Goal: Information Seeking & Learning: Compare options

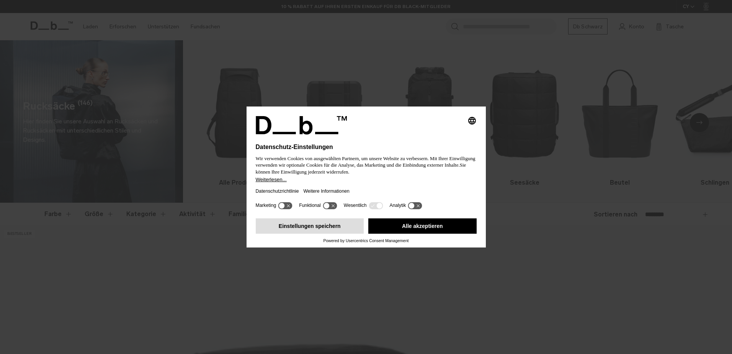
click at [332, 225] on button "Einstellungen speichern" at bounding box center [310, 225] width 108 height 15
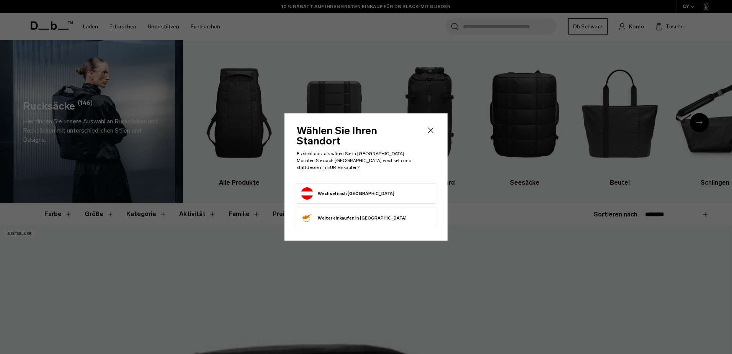
click at [374, 187] on form "Wechsel nach Österreich" at bounding box center [366, 193] width 130 height 12
click at [350, 187] on button "Wechsel nach Österreich" at bounding box center [347, 193] width 93 height 12
click at [327, 187] on button "Wechsel nach Österreich" at bounding box center [347, 193] width 93 height 12
click at [323, 187] on button "Wechsel nach Österreich" at bounding box center [347, 193] width 93 height 12
click at [306, 187] on button "Wechsel nach Österreich" at bounding box center [347, 193] width 93 height 12
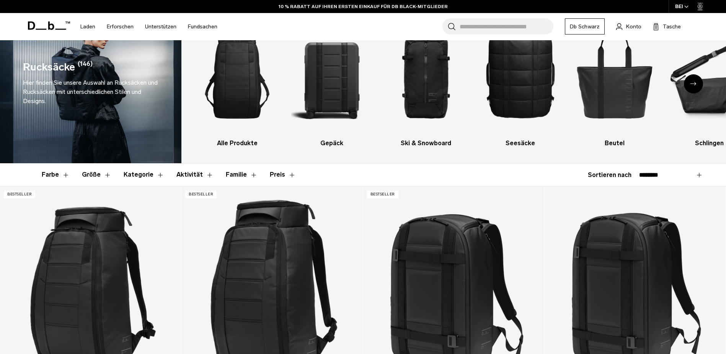
click at [151, 177] on button "Kategorie" at bounding box center [144, 174] width 41 height 22
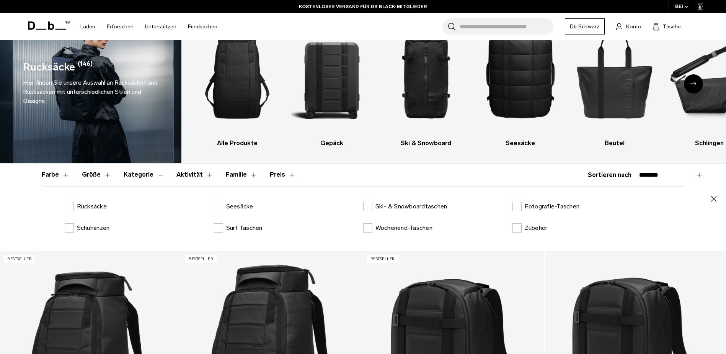
click at [180, 173] on font "Aktivität" at bounding box center [189, 174] width 26 height 7
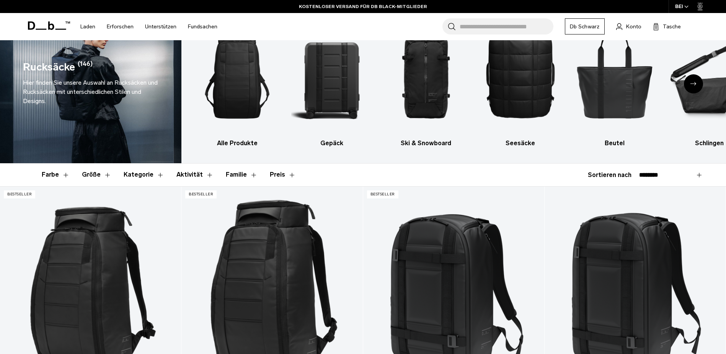
click at [201, 174] on button "Aktivität" at bounding box center [194, 174] width 37 height 22
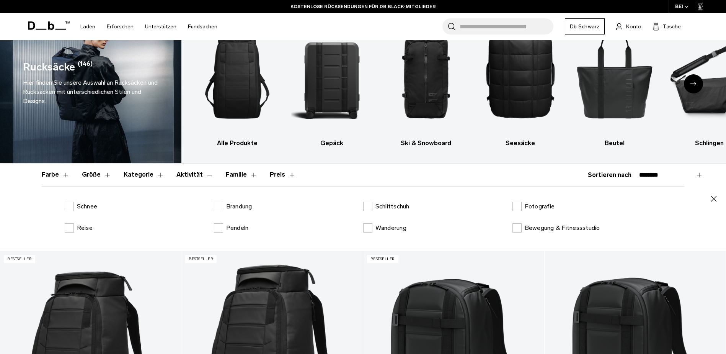
click at [702, 174] on select "**********" at bounding box center [671, 174] width 64 height 7
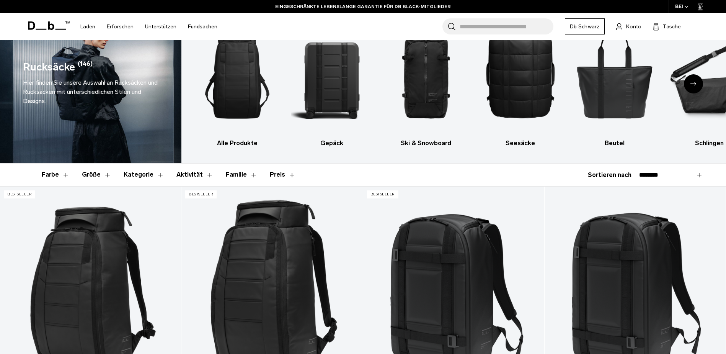
select select "**********"
click at [639, 171] on select "**********" at bounding box center [671, 174] width 64 height 7
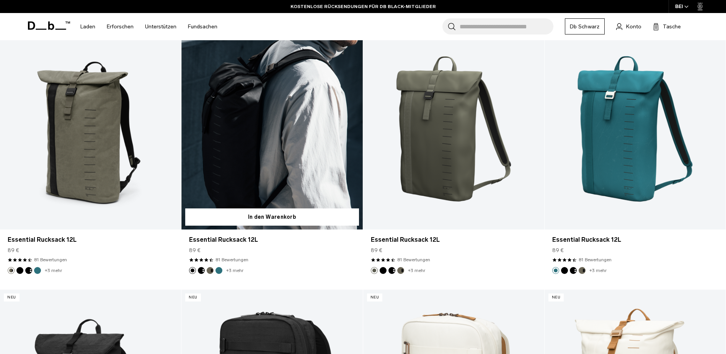
scroll to position [77, 0]
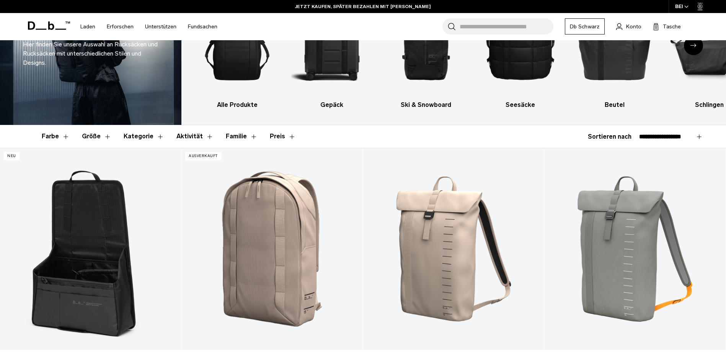
click at [487, 27] on input "Suche nach Taschen, Gepäck..." at bounding box center [507, 26] width 94 height 16
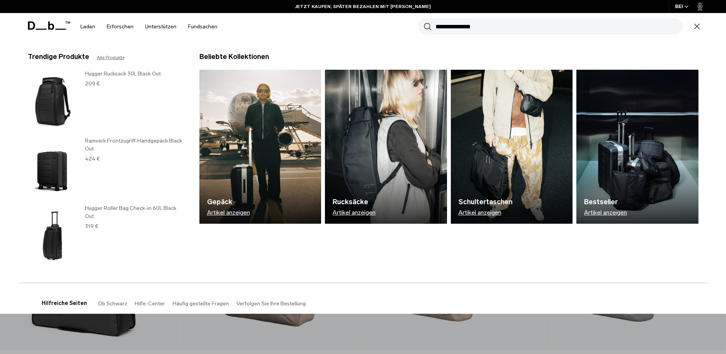
type input "**********"
click at [424, 22] on button "Suchen" at bounding box center [428, 26] width 8 height 8
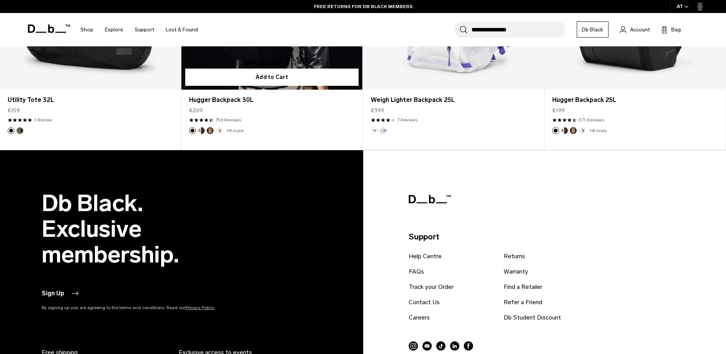
scroll to position [155, 0]
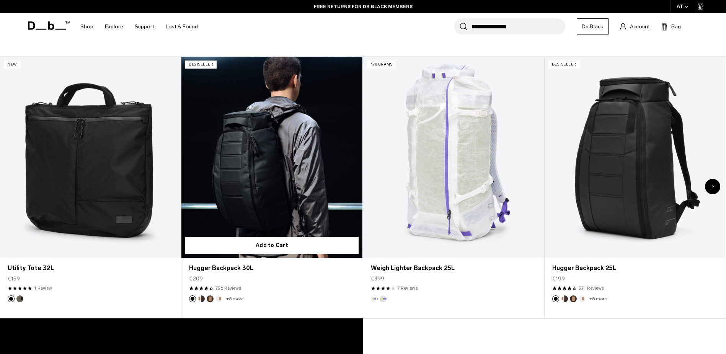
click at [296, 158] on link "Hugger Backpack 30L" at bounding box center [271, 157] width 181 height 201
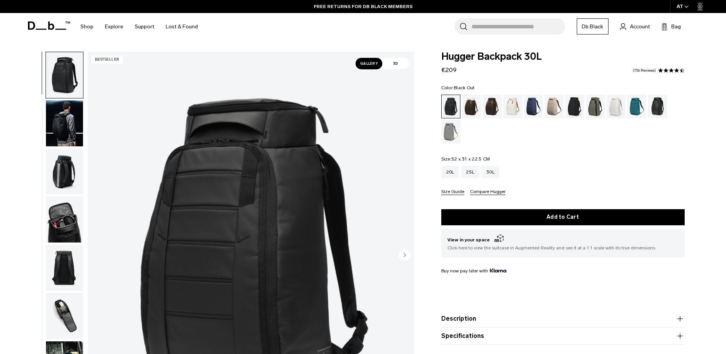
click at [582, 145] on div "Color: Black Out Out of stock Size: 52 x 31 x 22.5 CM Out of stock 20L 25L 30L" at bounding box center [562, 139] width 243 height 109
click at [56, 127] on img "button" at bounding box center [64, 123] width 37 height 46
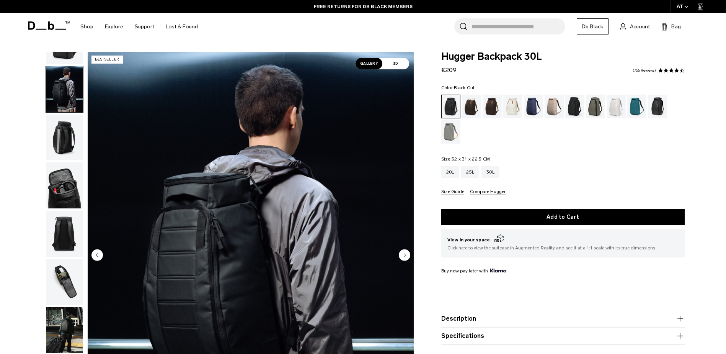
scroll to position [48, 0]
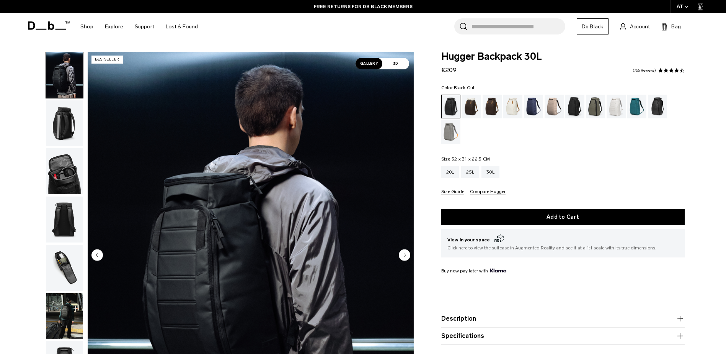
click at [66, 126] on img "button" at bounding box center [64, 123] width 37 height 46
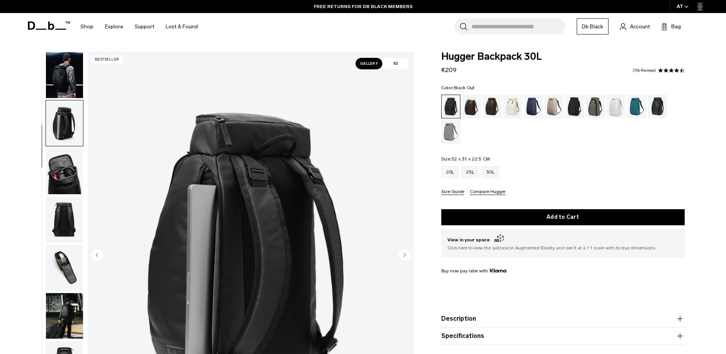
scroll to position [96, 0]
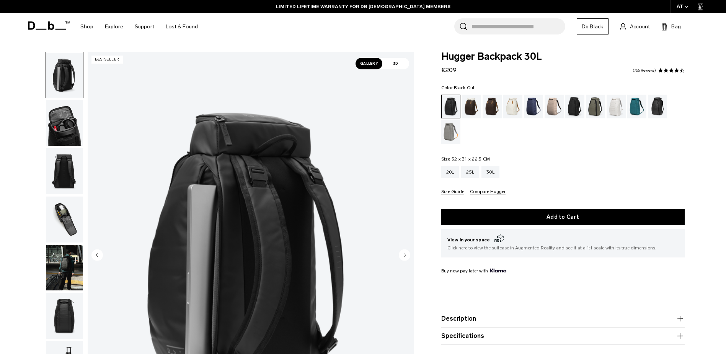
click at [65, 128] on img "button" at bounding box center [64, 123] width 37 height 46
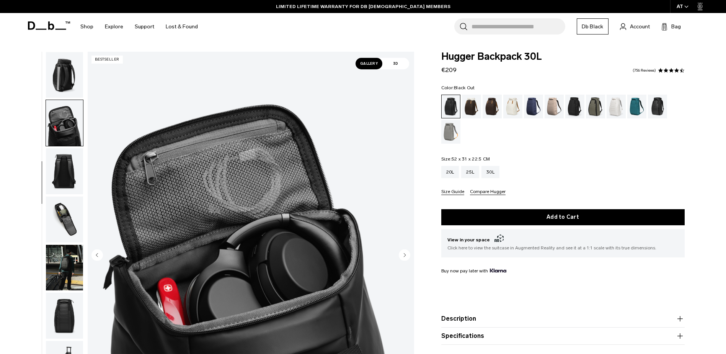
scroll to position [121, 0]
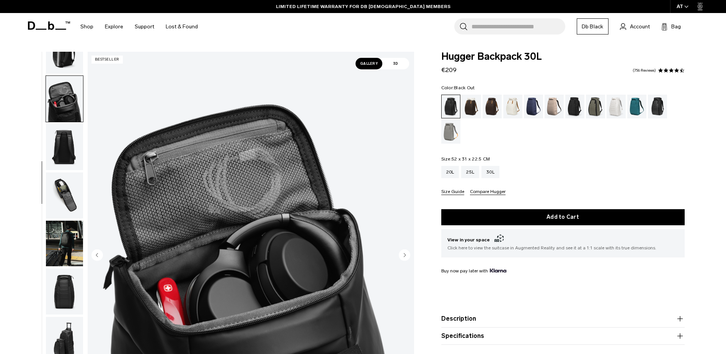
click at [64, 142] on img "button" at bounding box center [64, 147] width 37 height 46
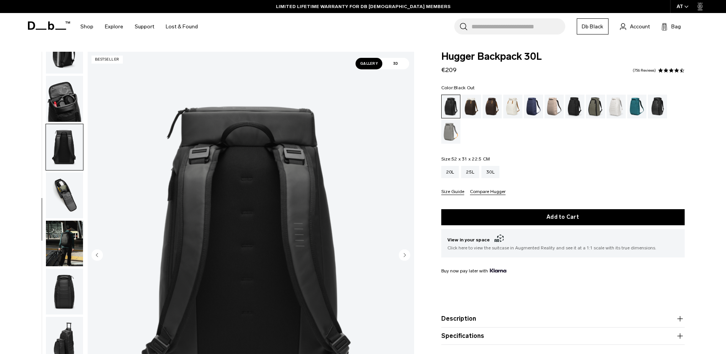
click at [62, 203] on img "button" at bounding box center [64, 195] width 37 height 46
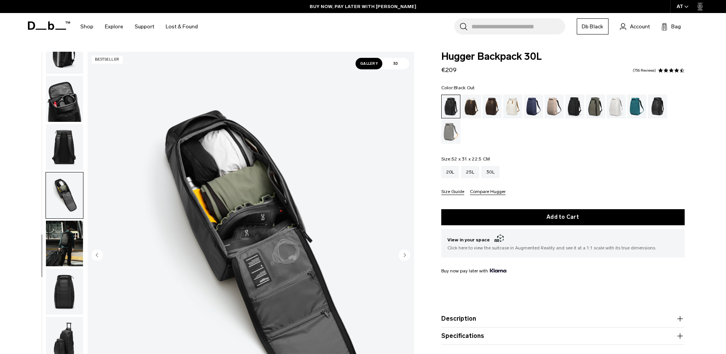
click at [61, 247] on img "button" at bounding box center [64, 243] width 37 height 46
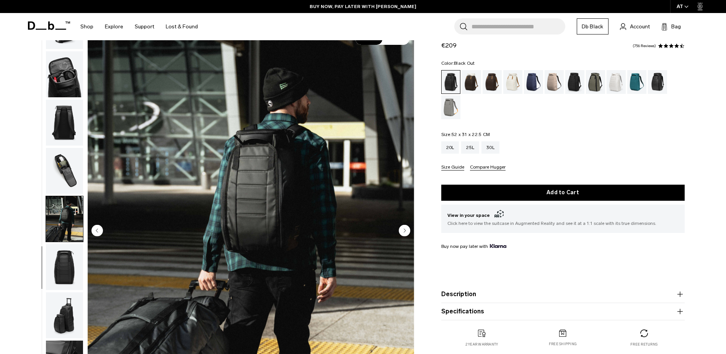
scroll to position [38, 0]
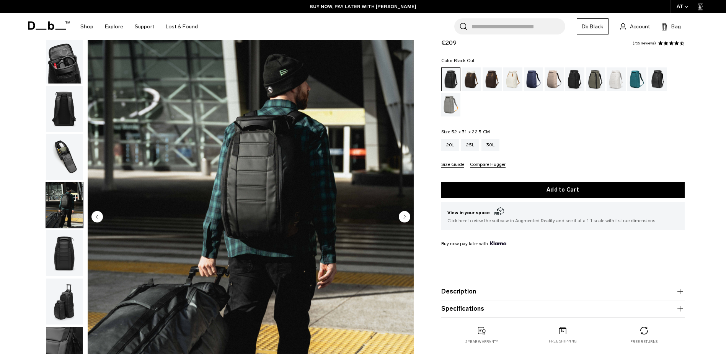
click at [61, 246] on img "button" at bounding box center [64, 253] width 37 height 46
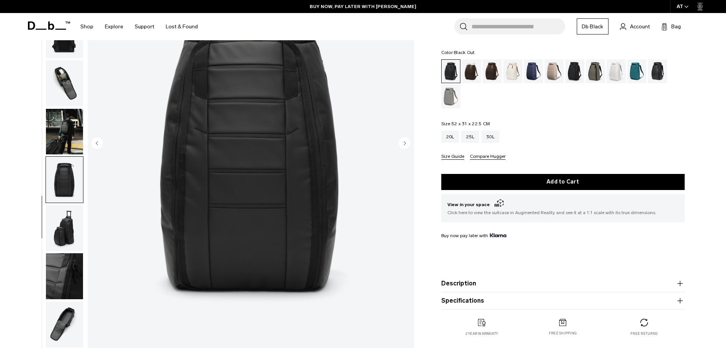
scroll to position [115, 0]
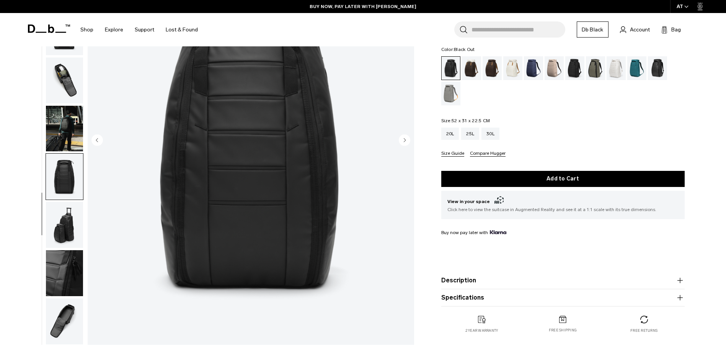
click at [72, 224] on img "button" at bounding box center [64, 225] width 37 height 46
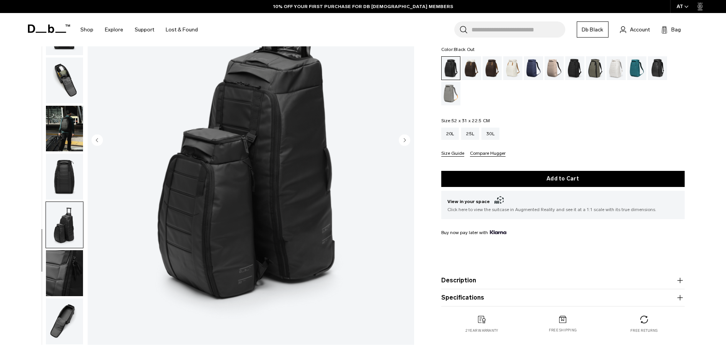
click at [60, 279] on img "button" at bounding box center [64, 273] width 37 height 46
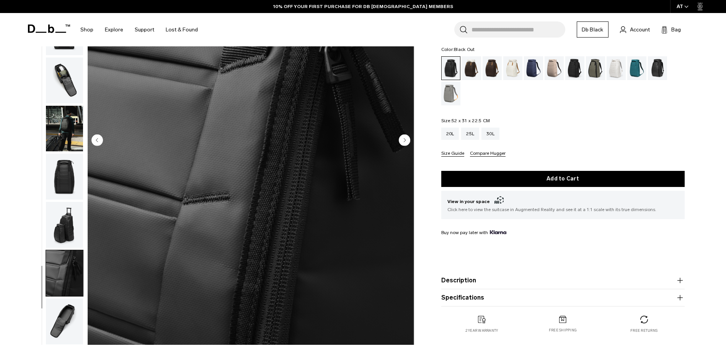
click at [66, 328] on img "button" at bounding box center [64, 321] width 37 height 46
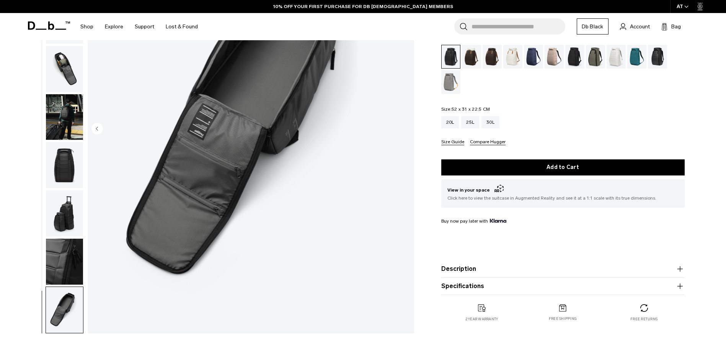
scroll to position [38, 0]
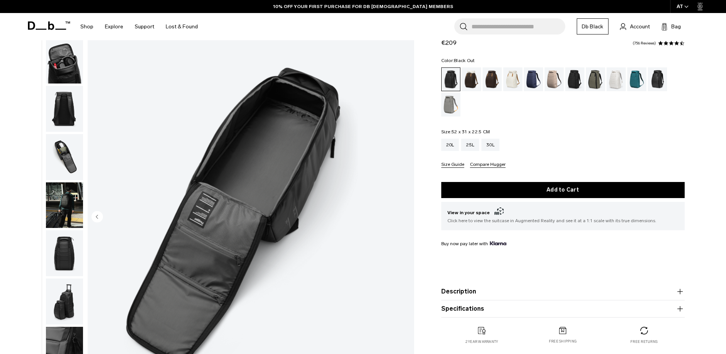
click at [471, 292] on button "Description" at bounding box center [562, 291] width 243 height 9
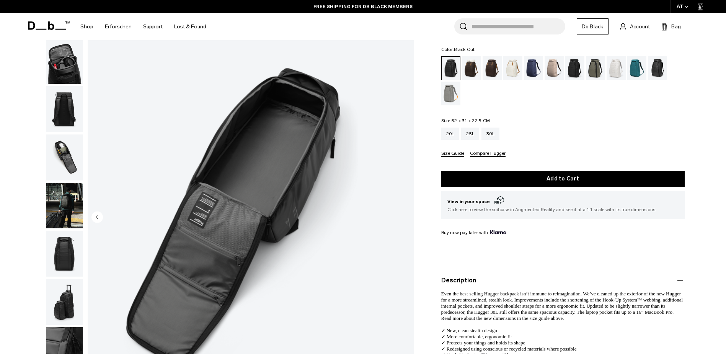
click at [574, 43] on form "Hugger Backpack 30L €209 4.5 star rating 756 Reviews Color: Black Out Out of st…" at bounding box center [562, 198] width 243 height 370
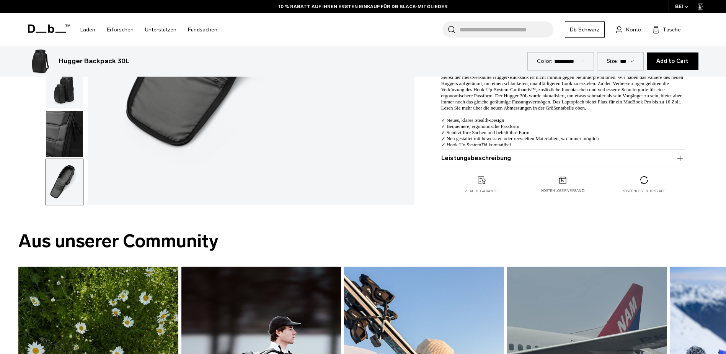
scroll to position [268, 0]
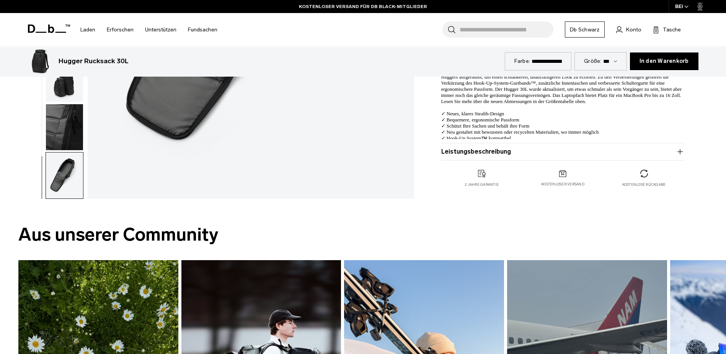
click at [489, 154] on font "Leistungsbeschreibung" at bounding box center [476, 151] width 70 height 7
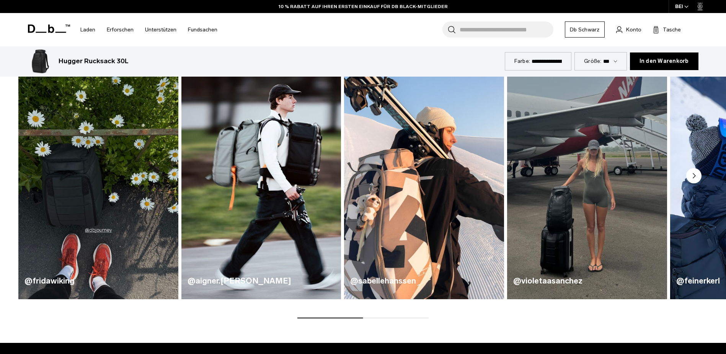
scroll to position [536, 0]
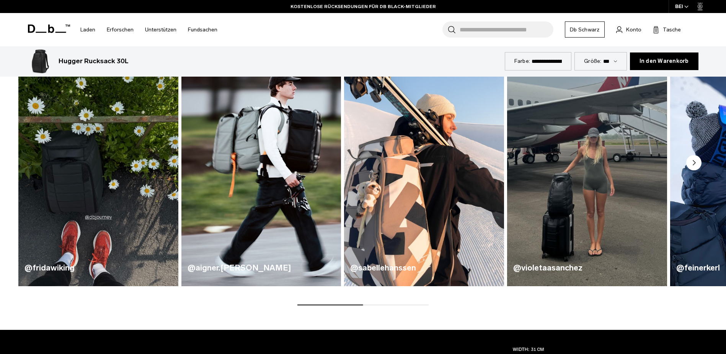
click at [699, 166] on circle "Nächste Folie" at bounding box center [693, 162] width 15 height 15
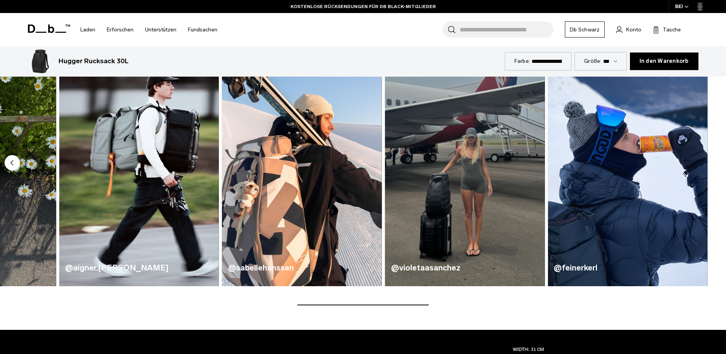
click at [17, 163] on circle "Vorherige Folie" at bounding box center [12, 162] width 15 height 15
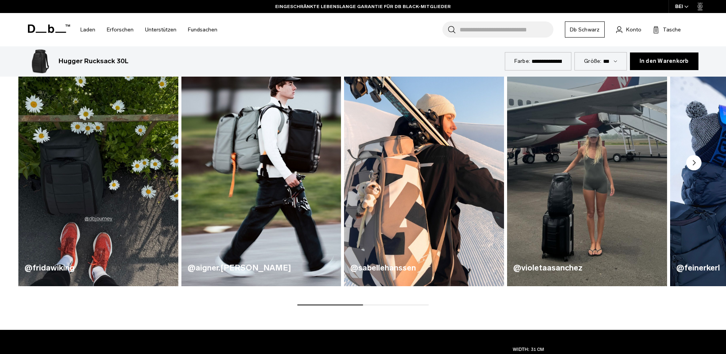
click at [79, 204] on img "1 / 5" at bounding box center [98, 154] width 165 height 272
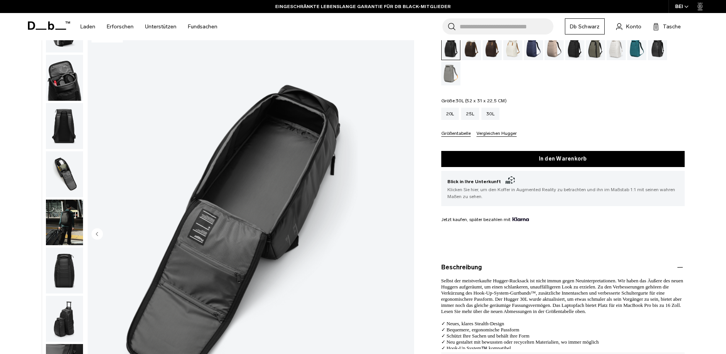
scroll to position [0, 0]
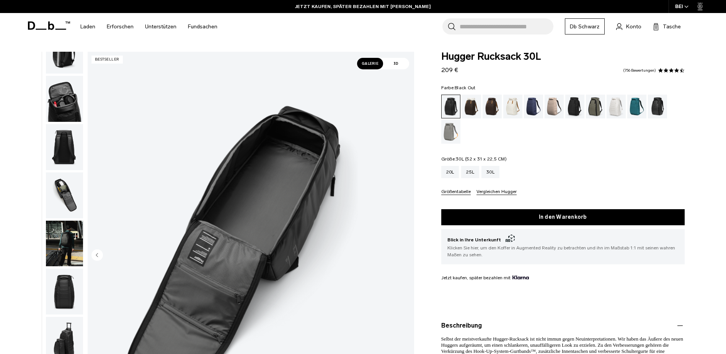
drag, startPoint x: 19, startPoint y: 0, endPoint x: 600, endPoint y: 148, distance: 599.4
click at [604, 149] on div "Farbe: Black Out Out of stock Größe: 30L (52 x 31 x 22,5 CM) Out of stock 20L 2…" at bounding box center [562, 139] width 243 height 109
click at [478, 108] on div "Cappuccino" at bounding box center [472, 107] width 20 height 24
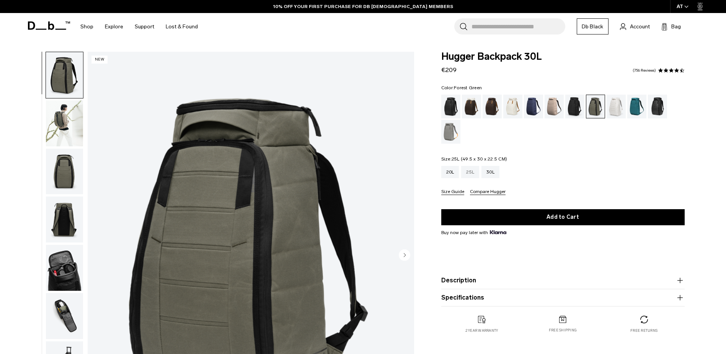
click at [468, 174] on div "25L" at bounding box center [470, 172] width 18 height 12
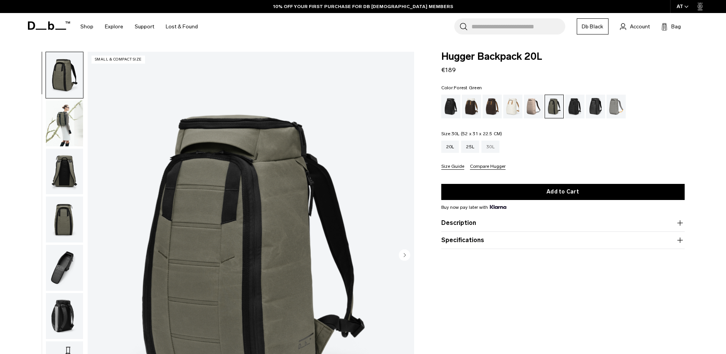
click at [491, 144] on div "30L" at bounding box center [490, 146] width 18 height 12
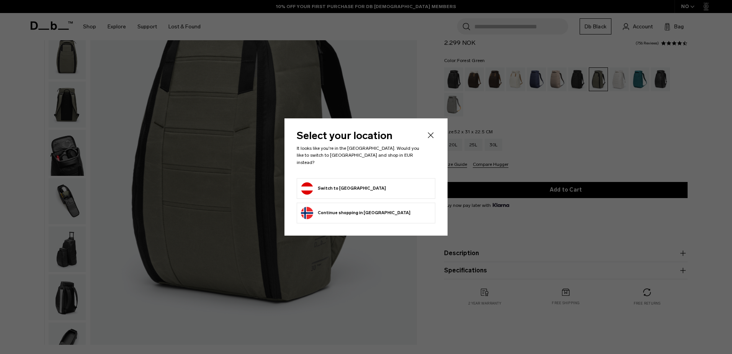
click at [434, 140] on icon "Close" at bounding box center [430, 134] width 9 height 9
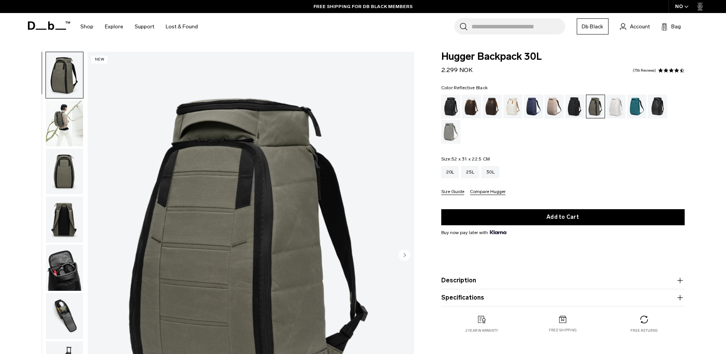
click at [656, 103] on div "Reflective Black" at bounding box center [658, 107] width 20 height 24
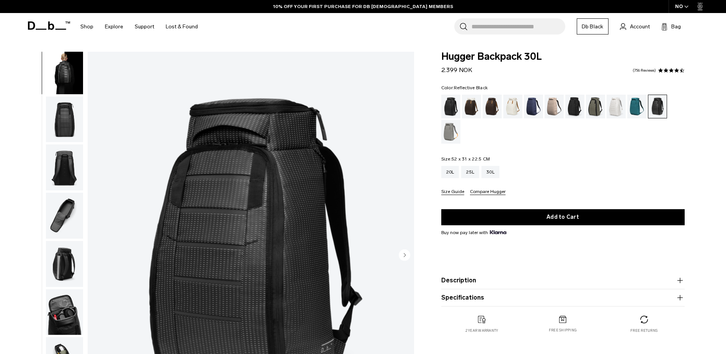
scroll to position [121, 0]
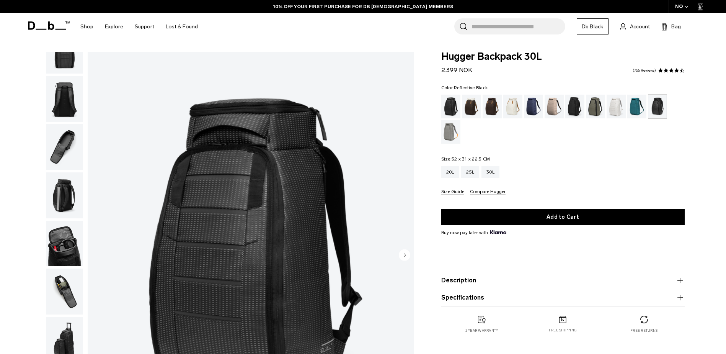
click at [57, 258] on img "button" at bounding box center [64, 243] width 37 height 46
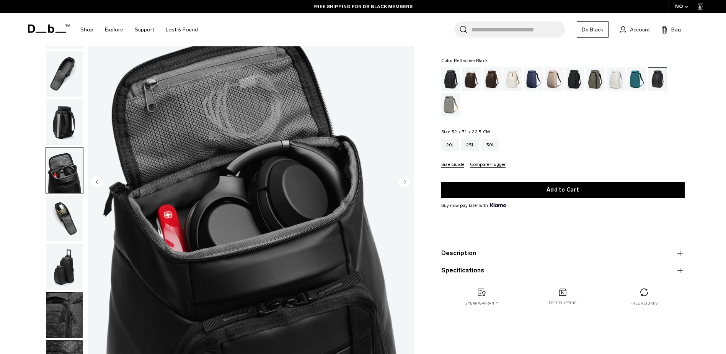
scroll to position [77, 0]
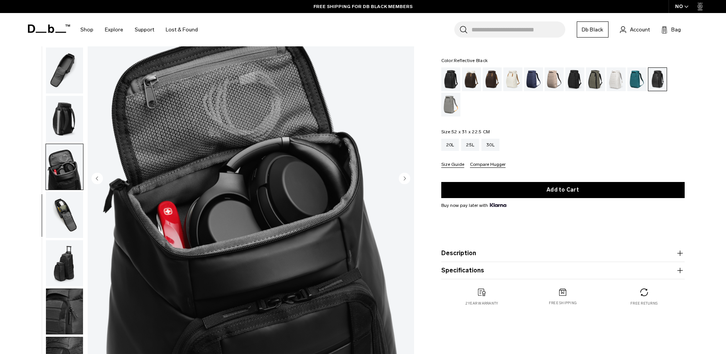
click at [75, 205] on img "button" at bounding box center [64, 215] width 37 height 46
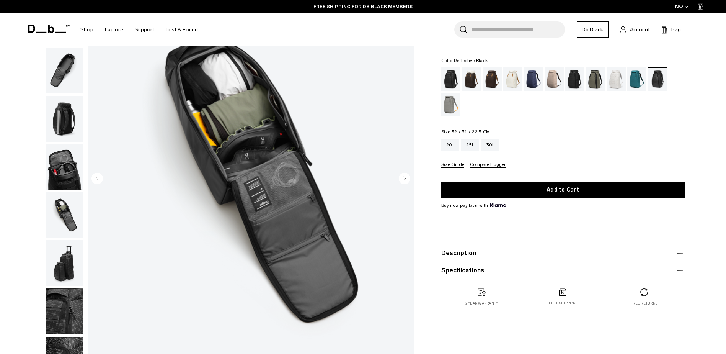
click at [65, 263] on img "button" at bounding box center [64, 263] width 37 height 46
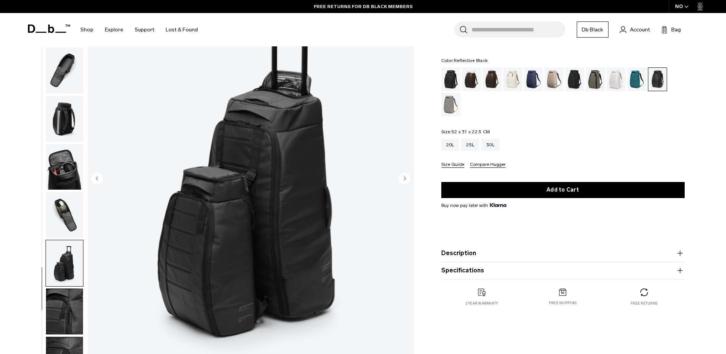
click at [67, 316] on img "button" at bounding box center [64, 311] width 37 height 46
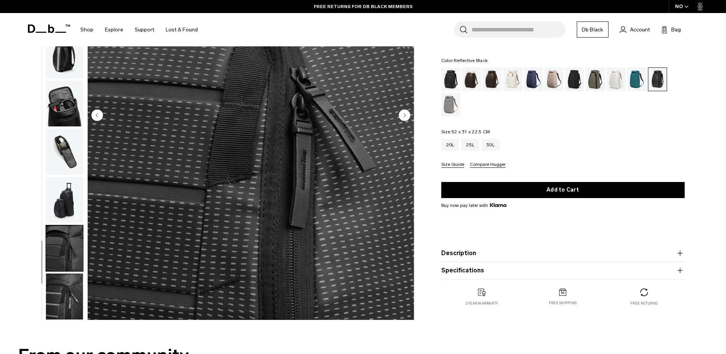
scroll to position [153, 0]
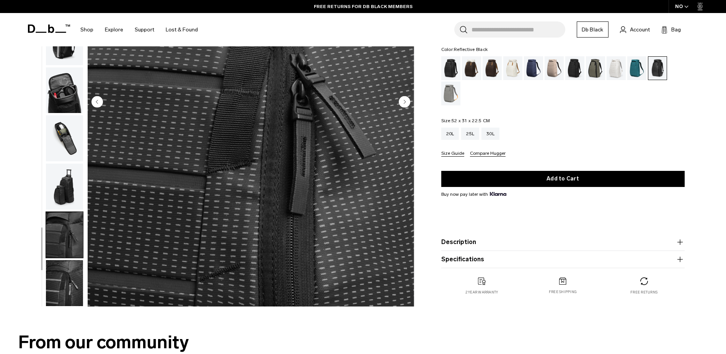
click at [70, 138] on img "button" at bounding box center [64, 138] width 37 height 46
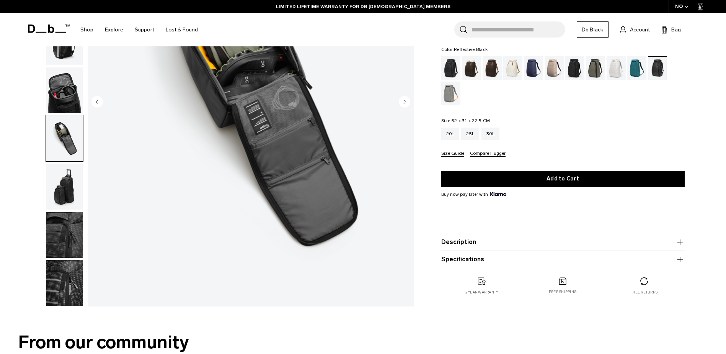
click at [62, 275] on img "button" at bounding box center [64, 283] width 37 height 46
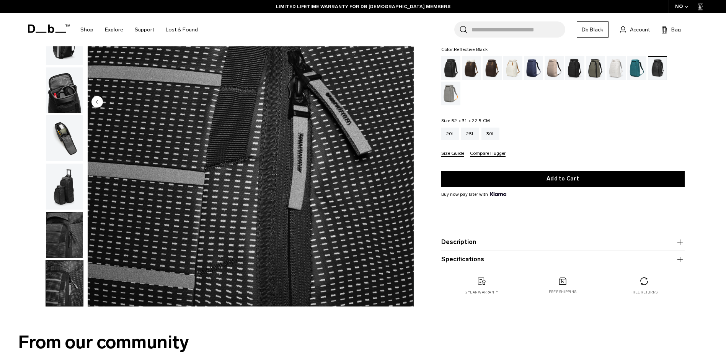
click at [74, 228] on img "button" at bounding box center [64, 235] width 37 height 46
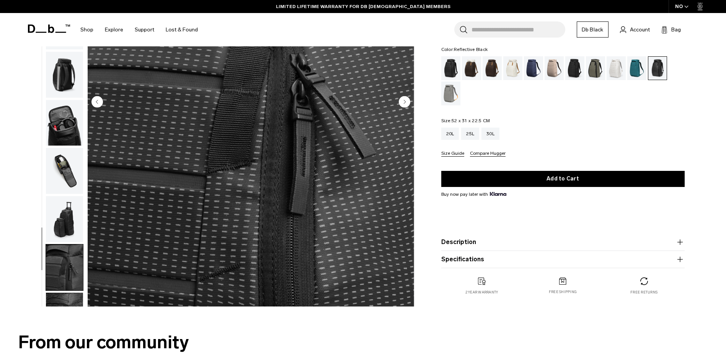
scroll to position [0, 0]
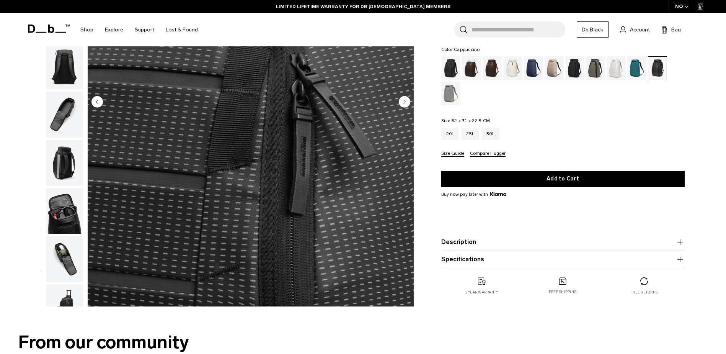
click at [476, 66] on div "Cappuccino" at bounding box center [472, 68] width 20 height 24
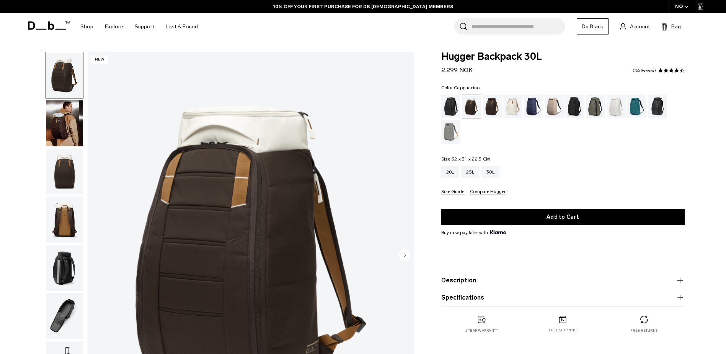
click at [60, 128] on img "button" at bounding box center [64, 123] width 37 height 46
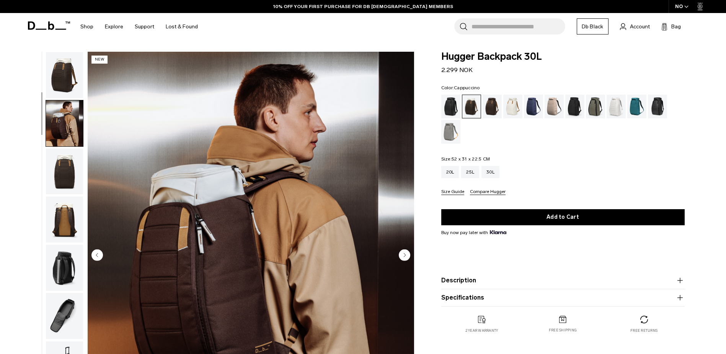
scroll to position [48, 0]
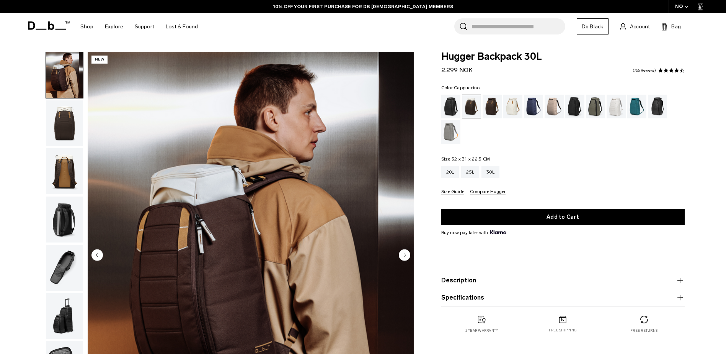
click at [67, 176] on img "button" at bounding box center [64, 171] width 37 height 46
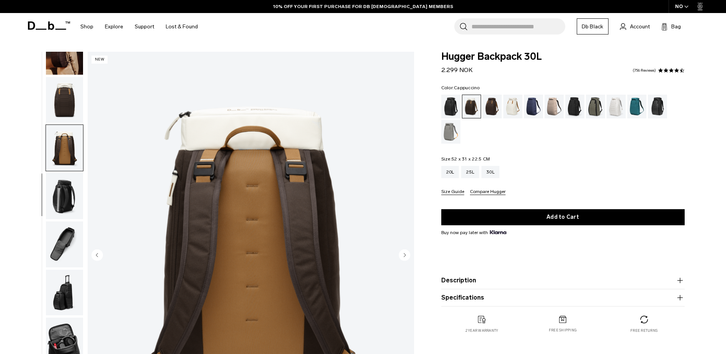
scroll to position [72, 0]
click at [64, 198] on img "button" at bounding box center [64, 195] width 37 height 46
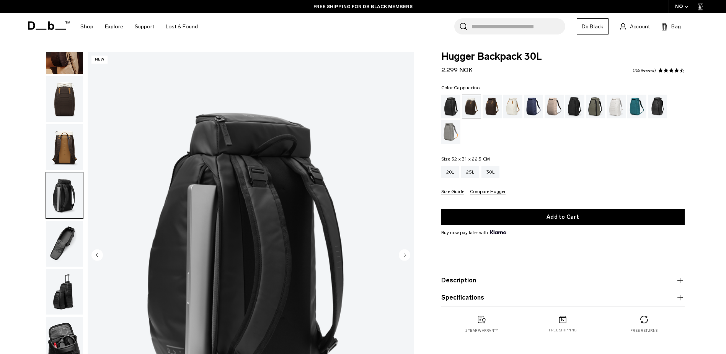
click at [65, 241] on img "button" at bounding box center [64, 243] width 37 height 46
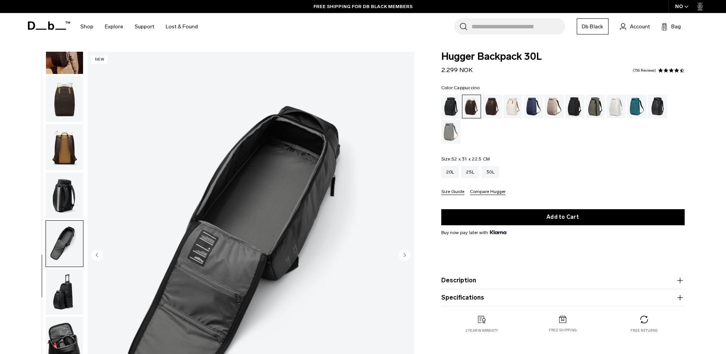
click at [64, 288] on img "button" at bounding box center [64, 292] width 37 height 46
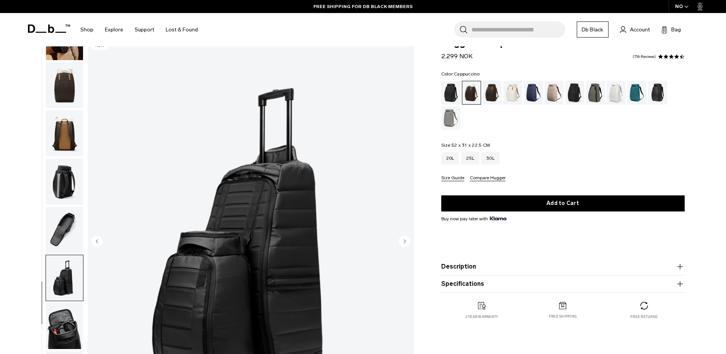
scroll to position [0, 0]
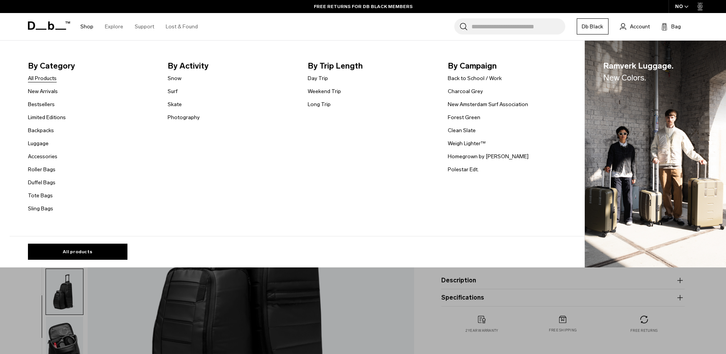
click at [47, 80] on link "All Products" at bounding box center [42, 78] width 29 height 8
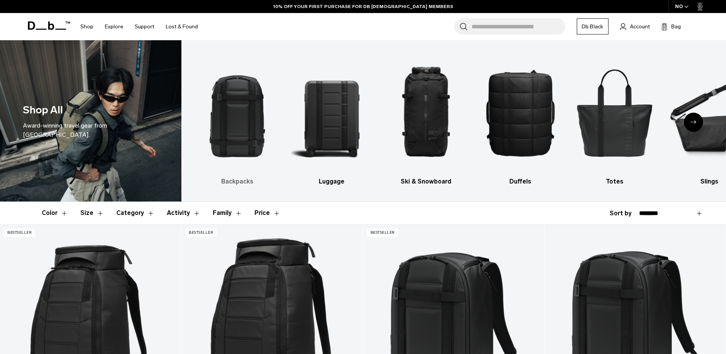
click at [241, 122] on img "1 / 10" at bounding box center [237, 112] width 81 height 121
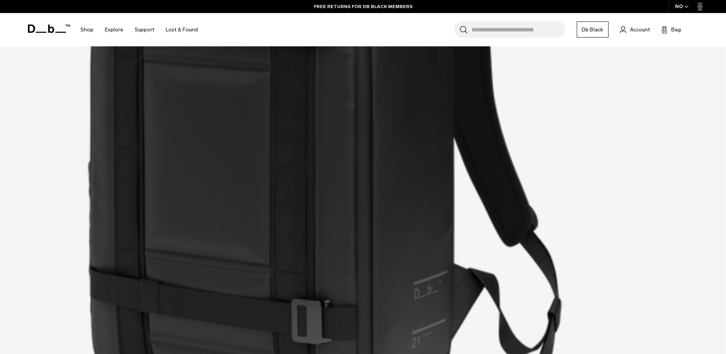
scroll to position [2258, 0]
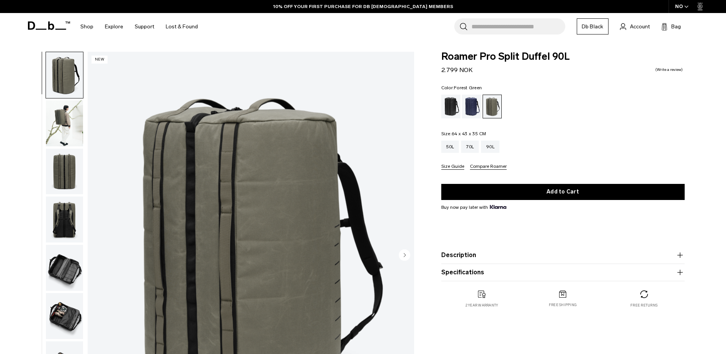
click at [62, 120] on img "button" at bounding box center [64, 123] width 37 height 46
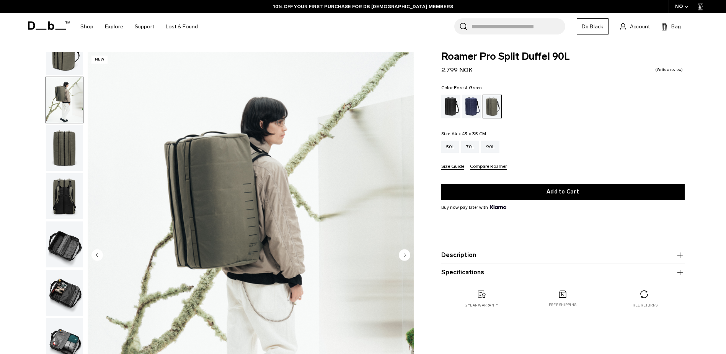
scroll to position [24, 0]
click at [66, 154] on img "button" at bounding box center [64, 147] width 37 height 46
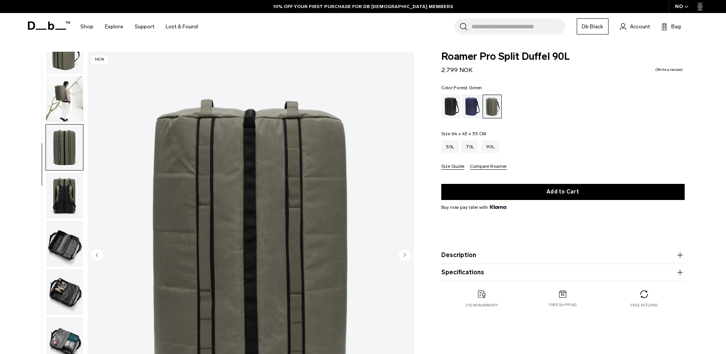
click at [65, 179] on img "button" at bounding box center [64, 195] width 37 height 46
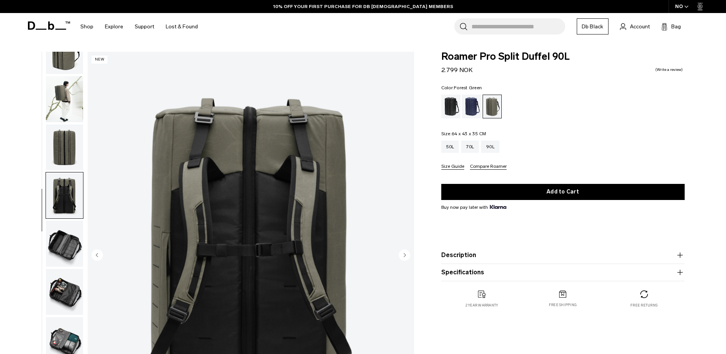
click at [67, 252] on img "button" at bounding box center [64, 243] width 37 height 46
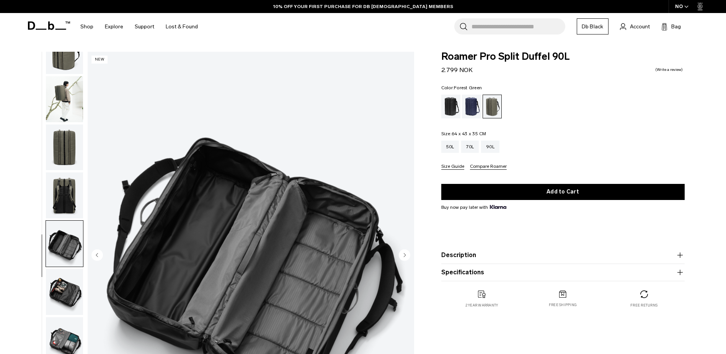
click at [60, 292] on img "button" at bounding box center [64, 292] width 37 height 46
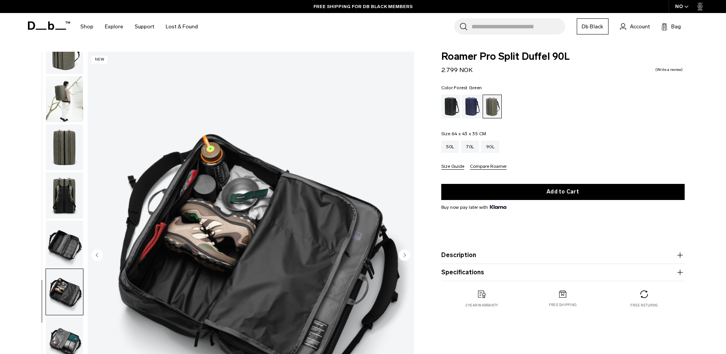
click at [60, 256] on img "button" at bounding box center [64, 243] width 37 height 46
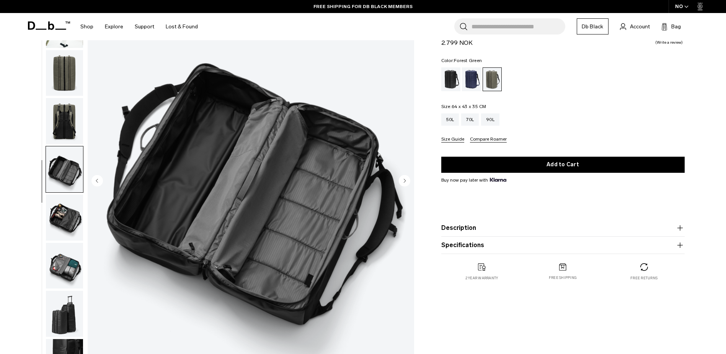
scroll to position [77, 0]
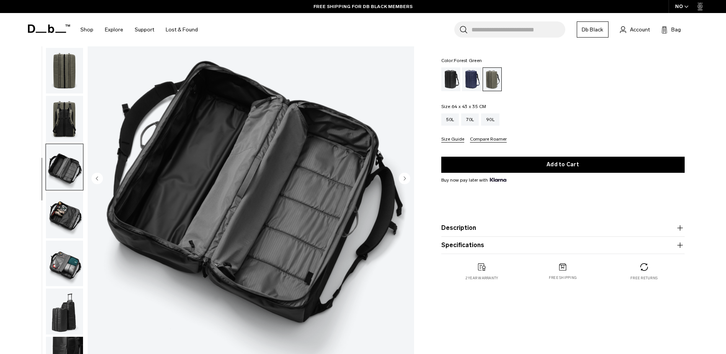
click at [62, 269] on img "button" at bounding box center [64, 263] width 37 height 46
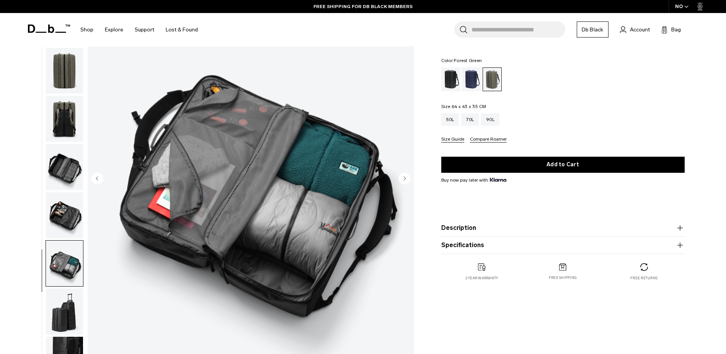
click at [68, 320] on img "button" at bounding box center [64, 311] width 37 height 46
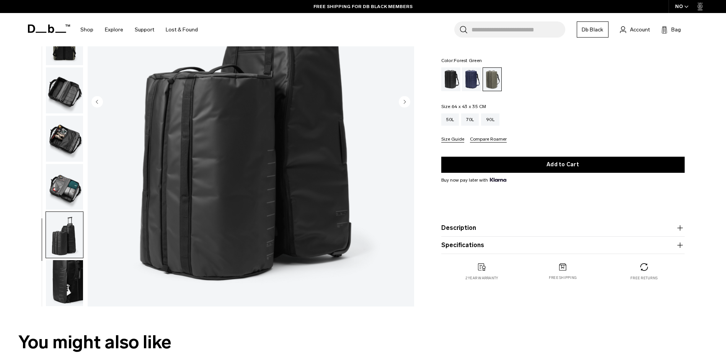
scroll to position [191, 0]
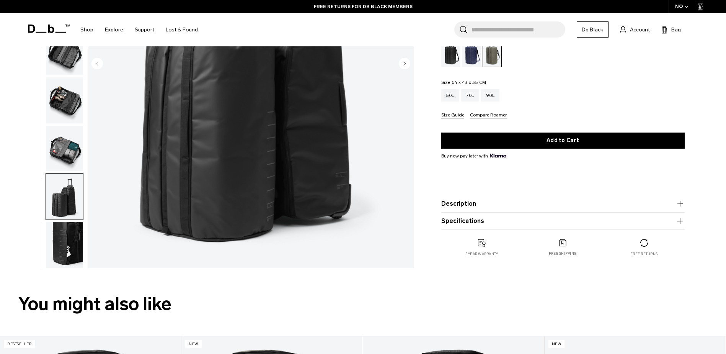
click at [485, 207] on button "Description" at bounding box center [562, 203] width 243 height 9
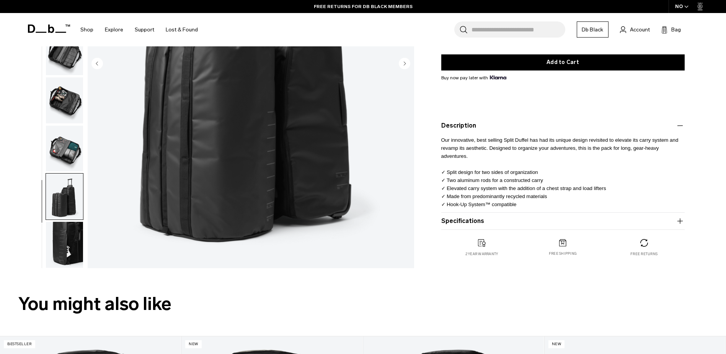
click at [487, 217] on button "Specifications" at bounding box center [562, 220] width 243 height 9
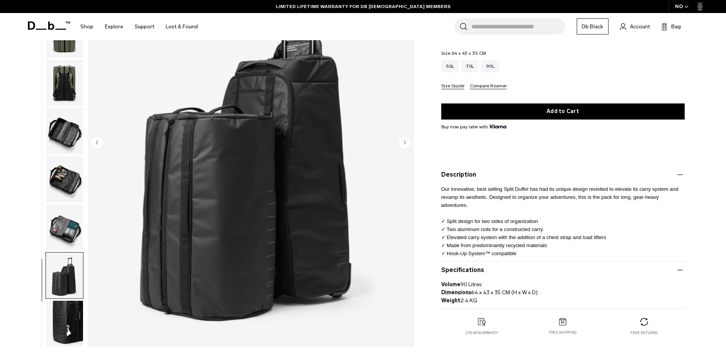
scroll to position [0, 0]
